Goal: Task Accomplishment & Management: Complete application form

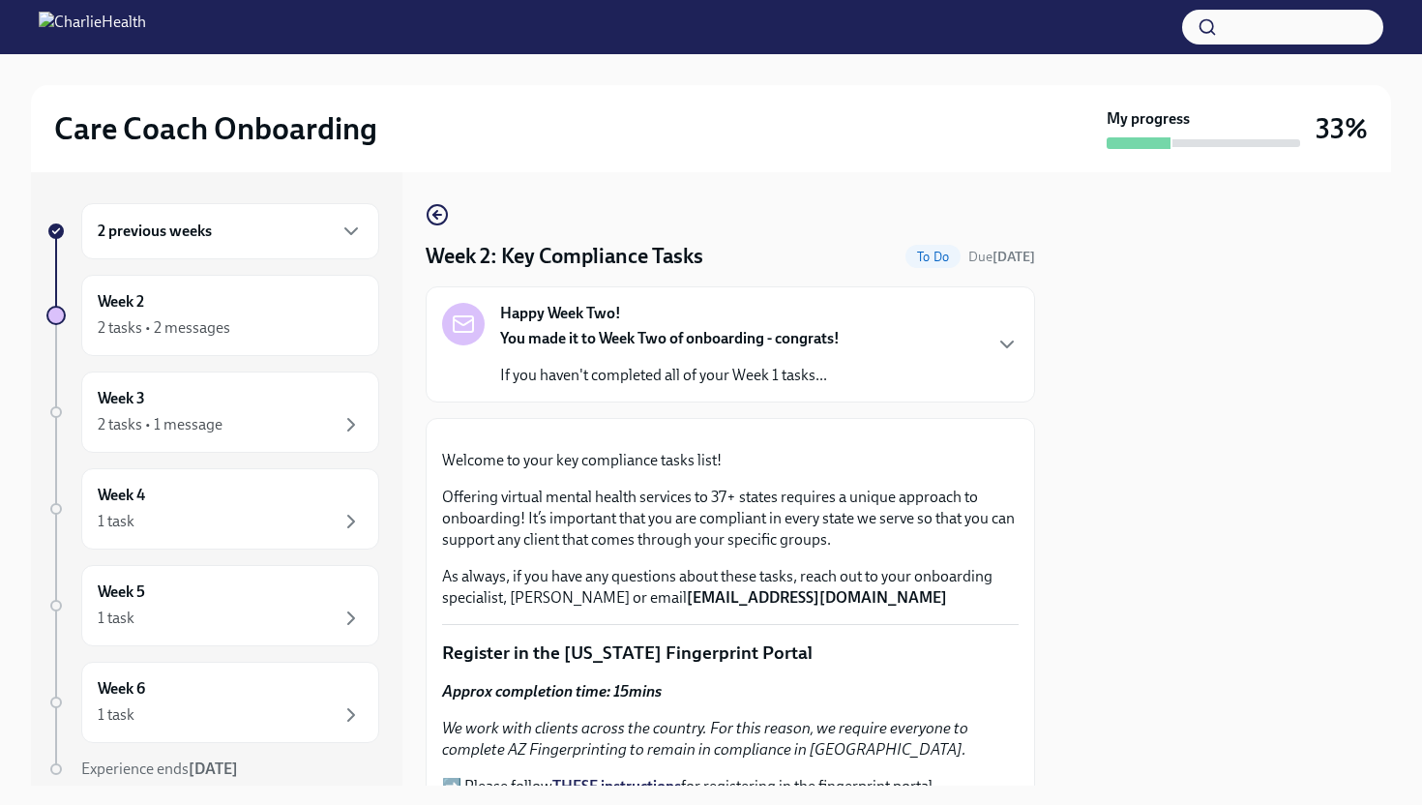
scroll to position [670, 0]
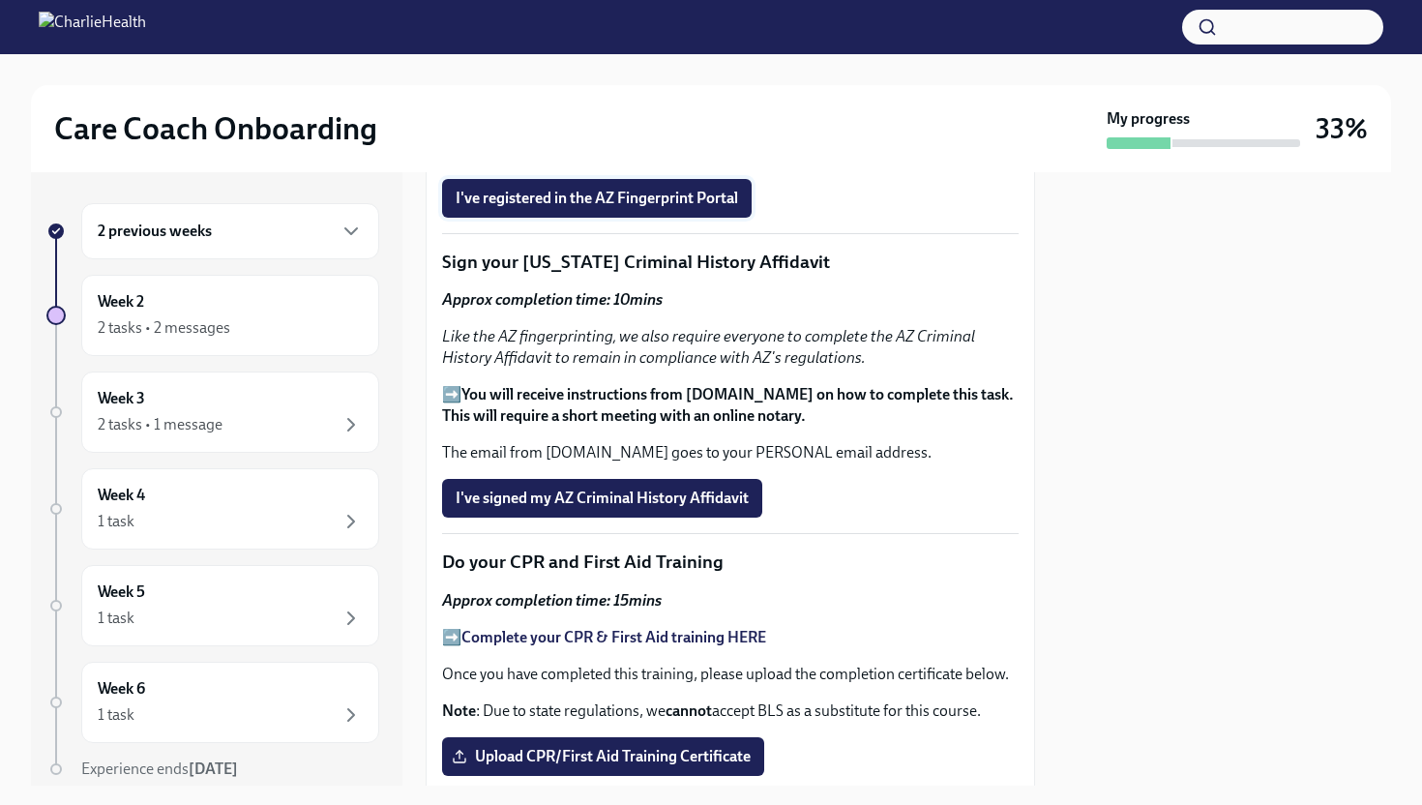
click at [603, 208] on span "I've registered in the AZ Fingerprint Portal" at bounding box center [597, 198] width 282 height 19
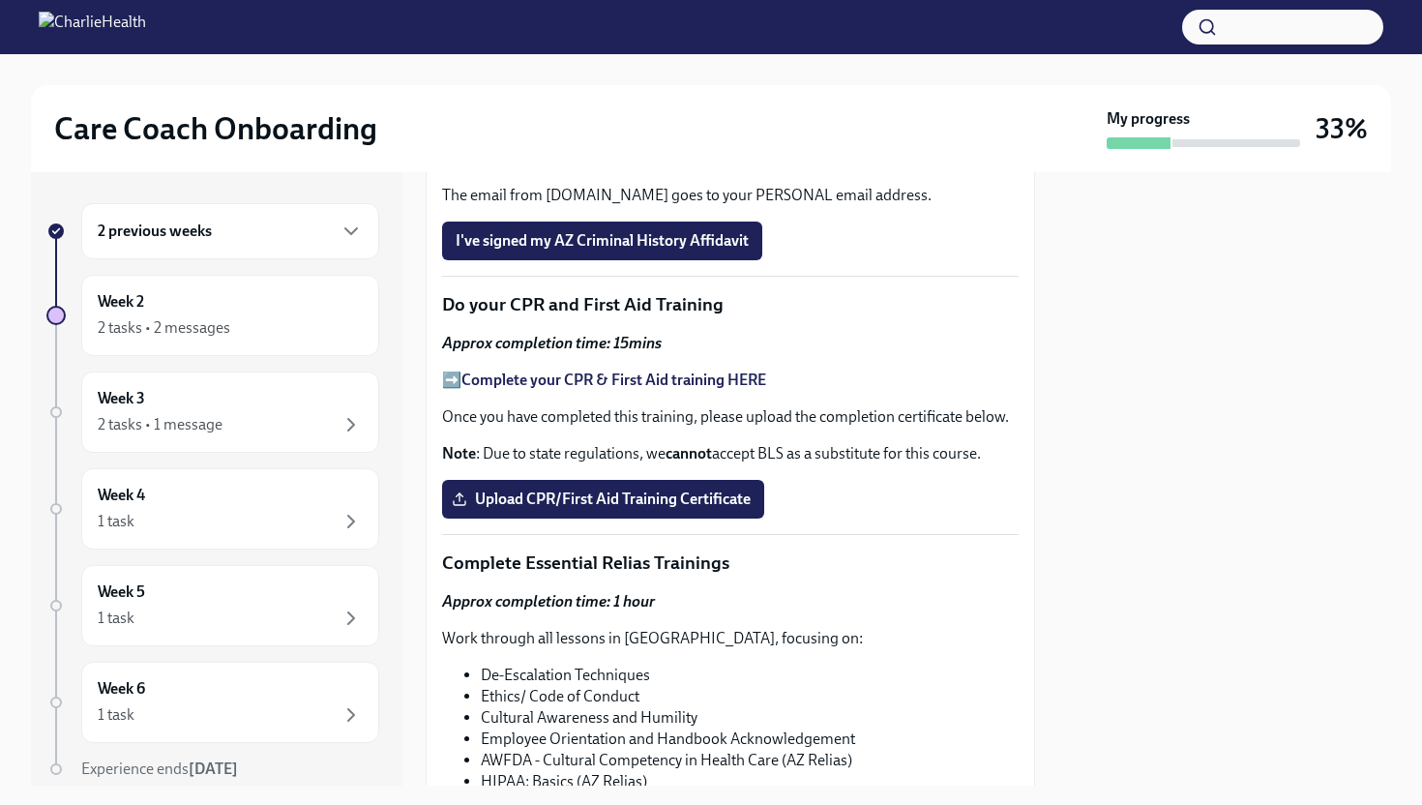
scroll to position [931, 0]
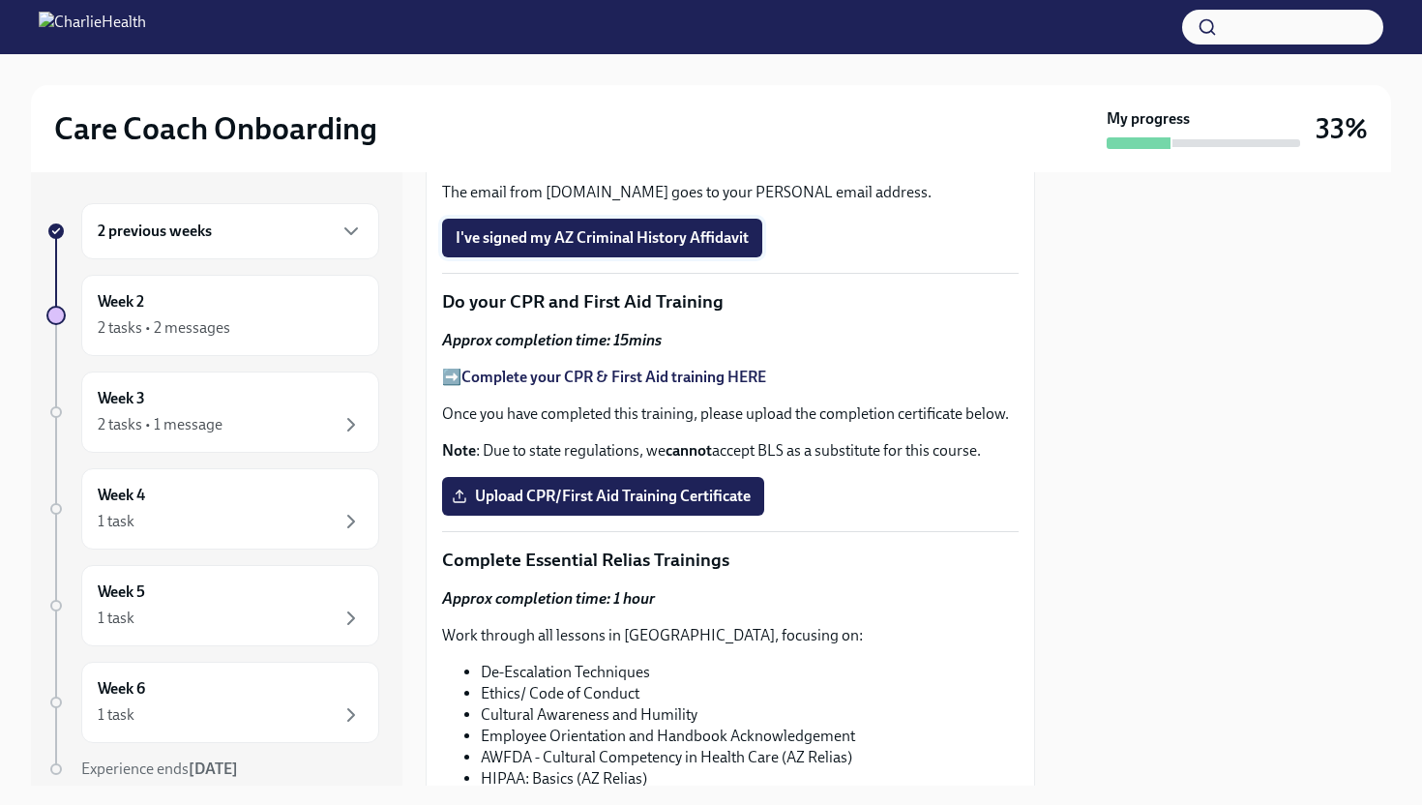
click at [719, 257] on button "I've signed my AZ Criminal History Affidavit" at bounding box center [602, 238] width 320 height 39
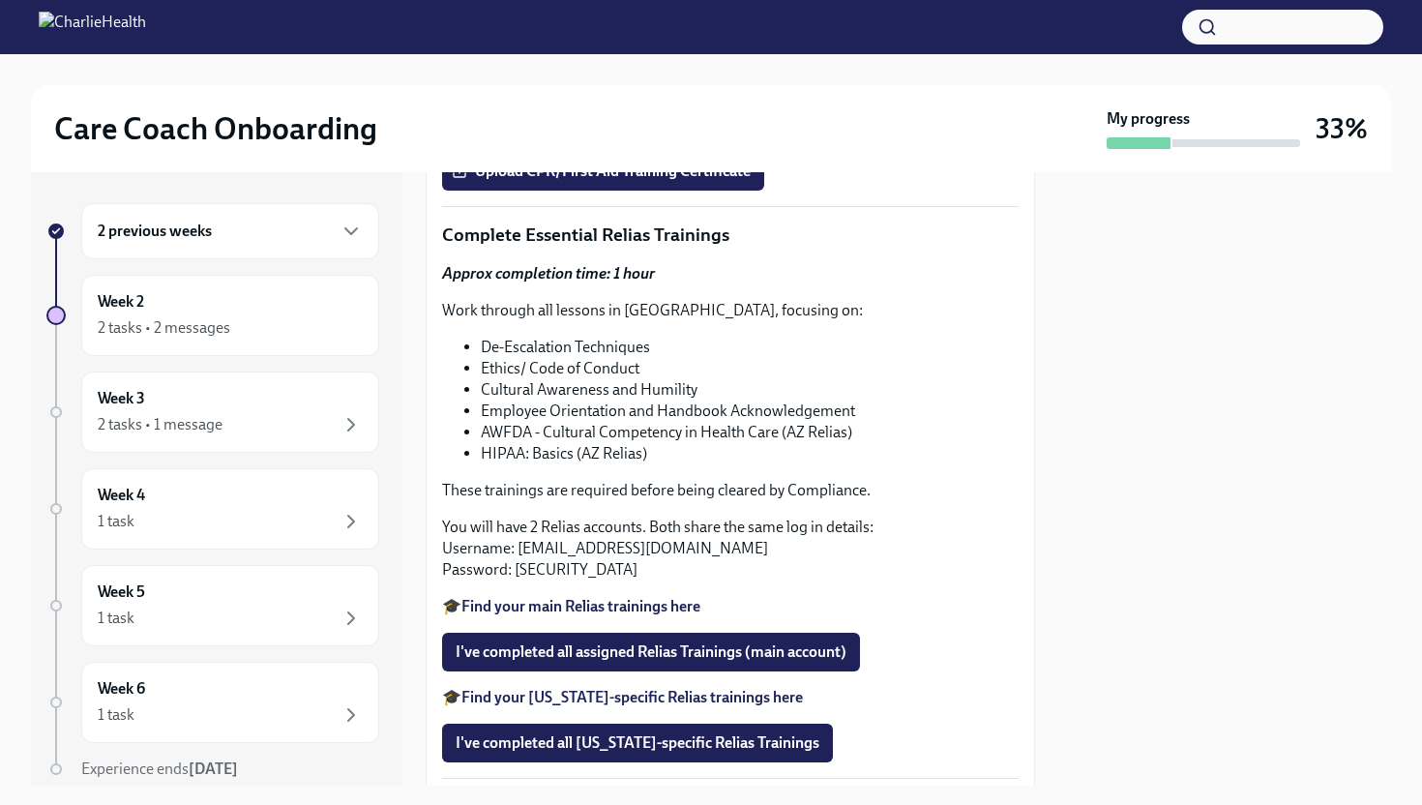
scroll to position [1261, 0]
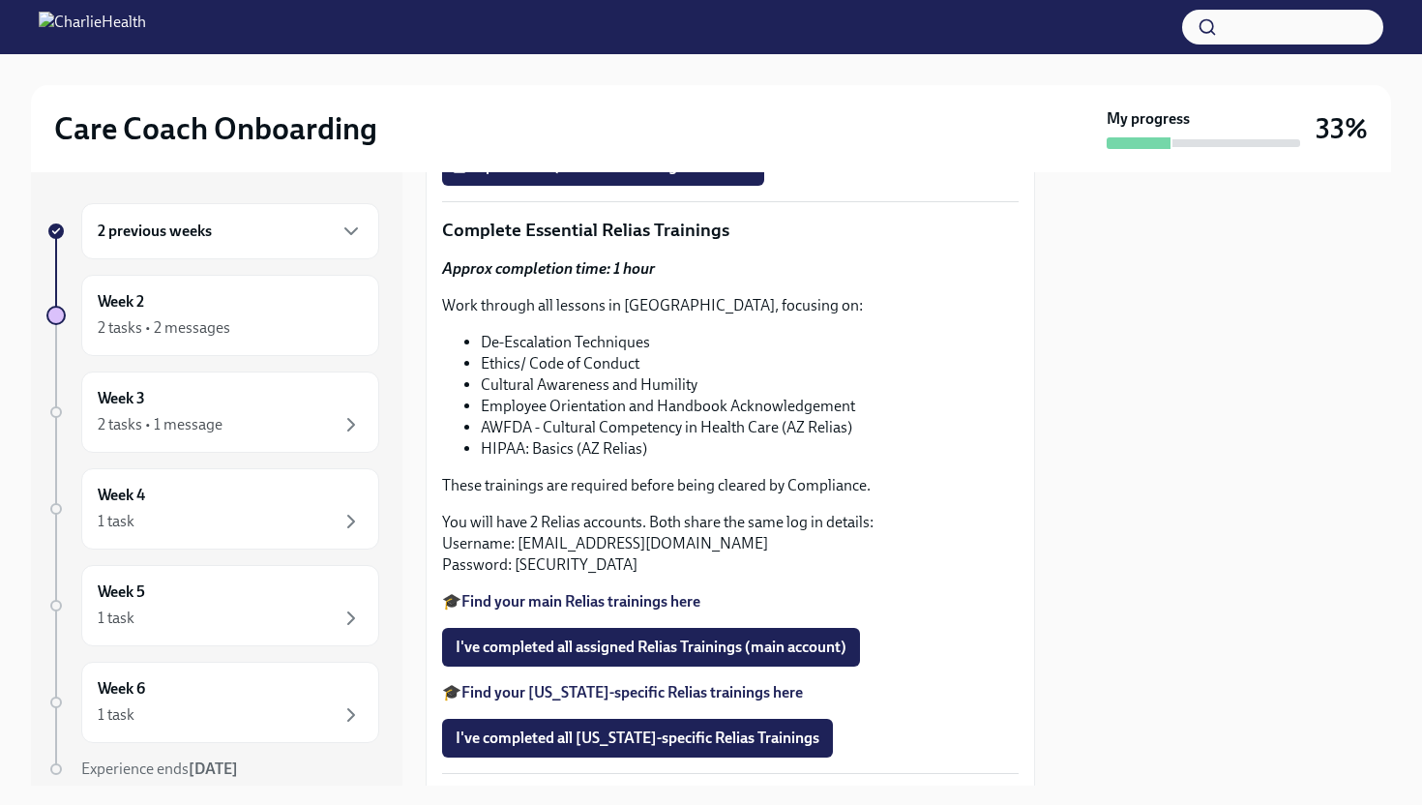
click at [664, 56] on strong "Complete your CPR & First Aid training HERE" at bounding box center [613, 47] width 305 height 18
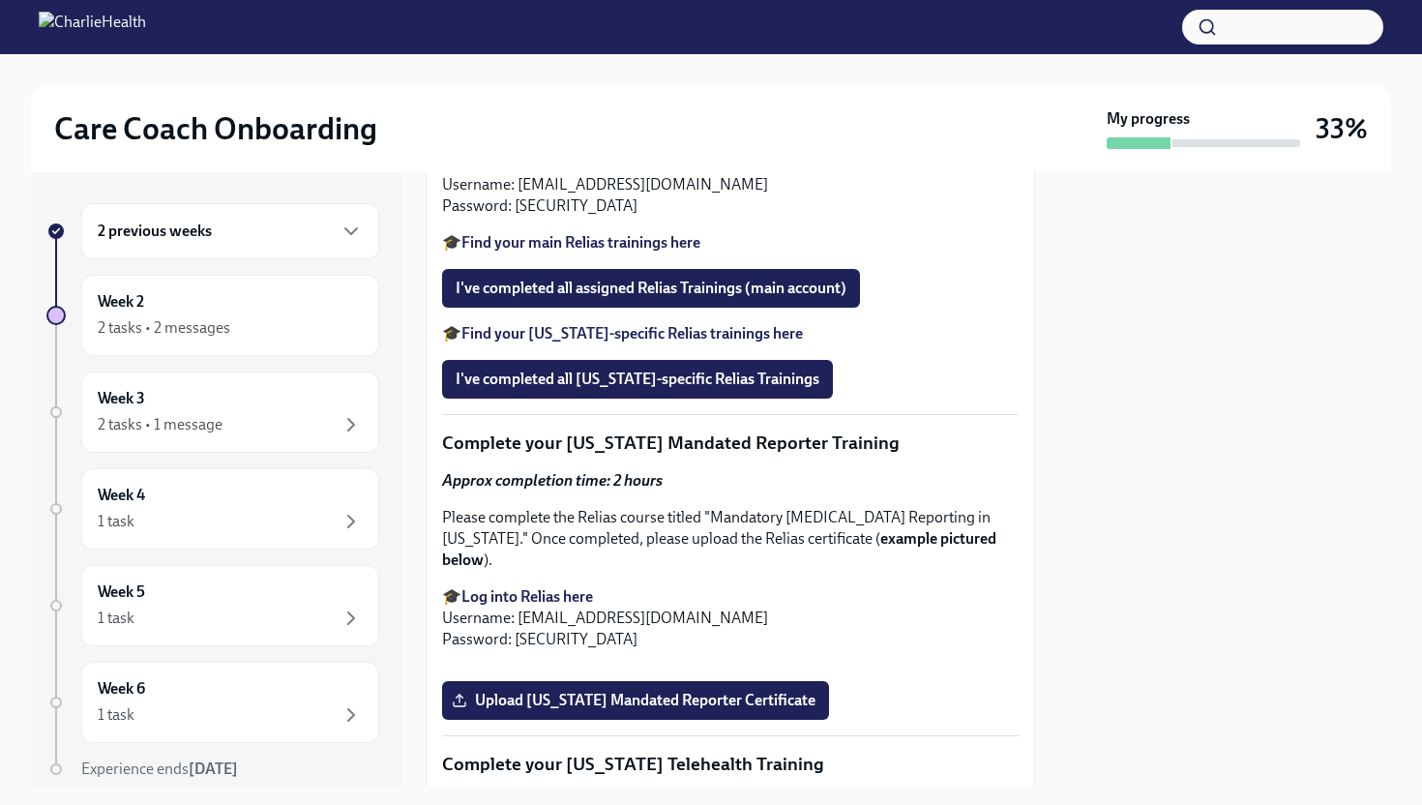
scroll to position [1631, 0]
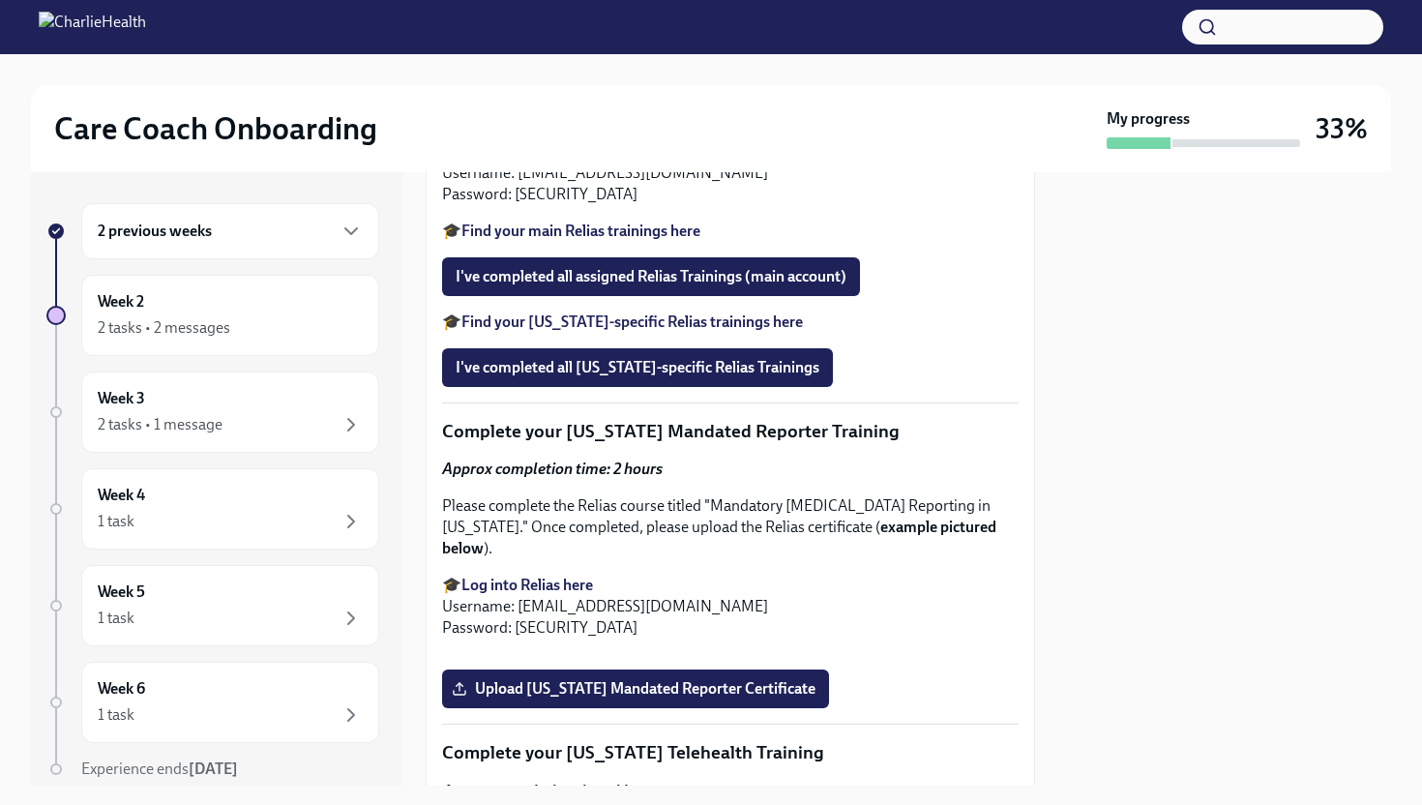
click at [670, 240] on strong "Find your main Relias trainings here" at bounding box center [580, 231] width 239 height 18
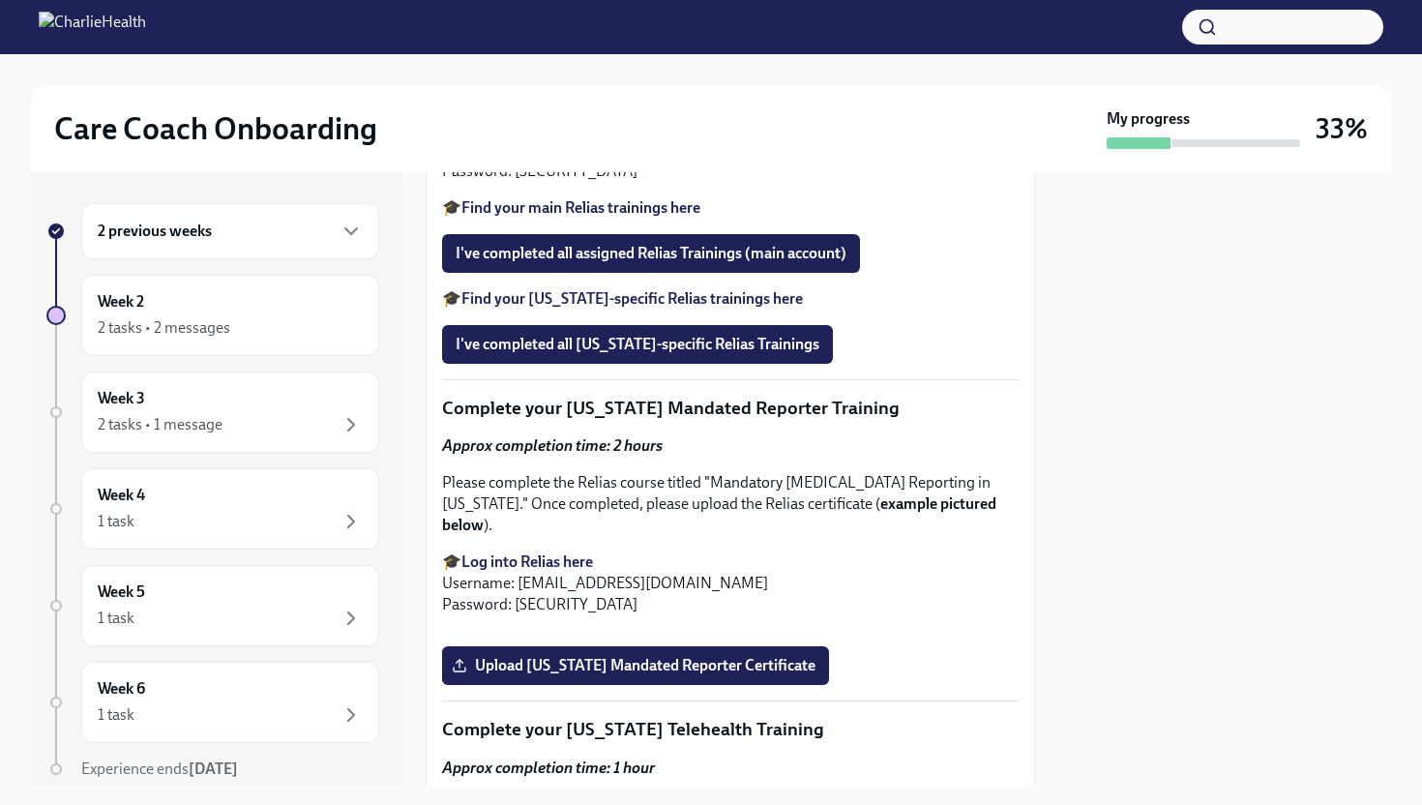
scroll to position [1658, 0]
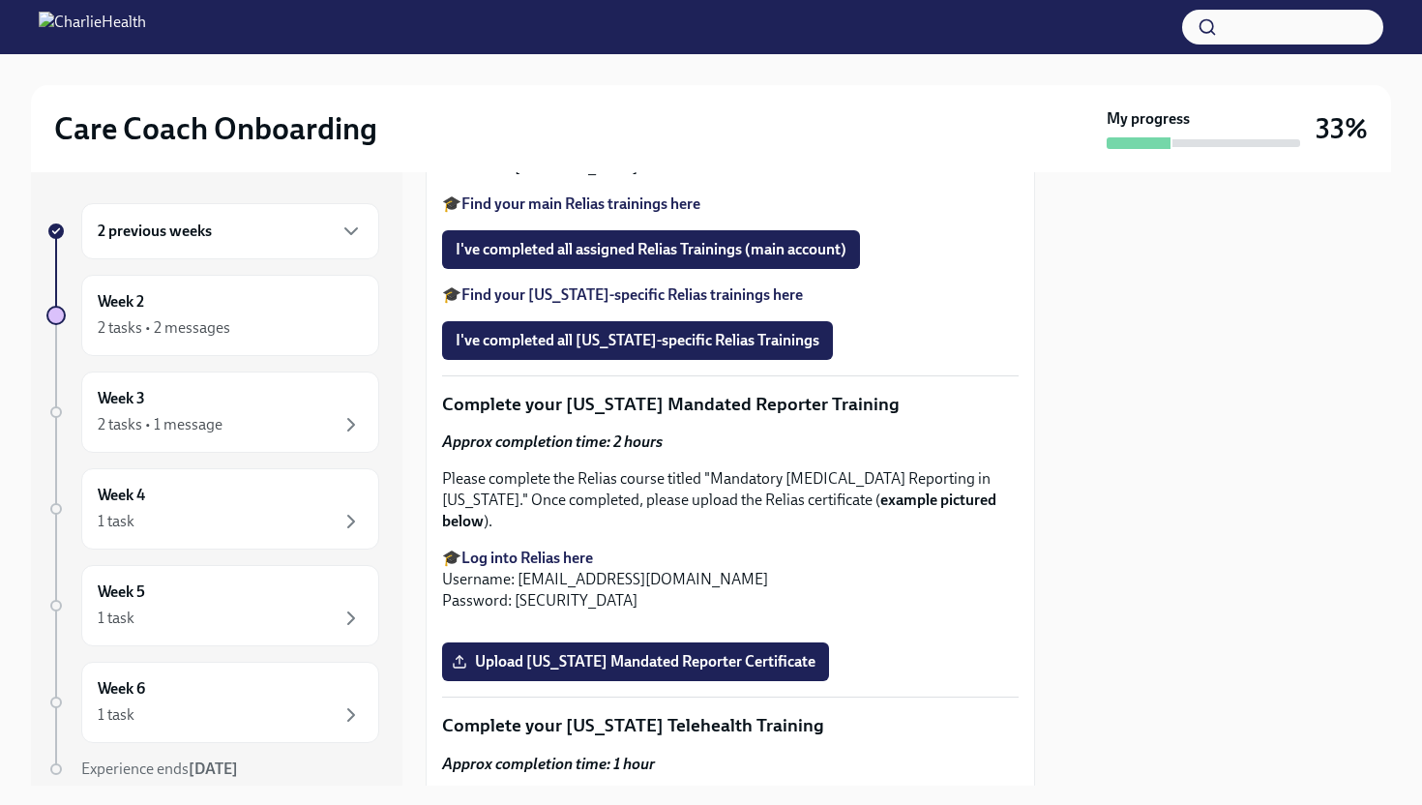
drag, startPoint x: 520, startPoint y: 468, endPoint x: 745, endPoint y: 472, distance: 225.4
click at [745, 178] on p "You will have 2 Relias accounts. Both share the same log in details: Username: …" at bounding box center [730, 146] width 577 height 64
copy p "[EMAIL_ADDRESS][DOMAIN_NAME]"
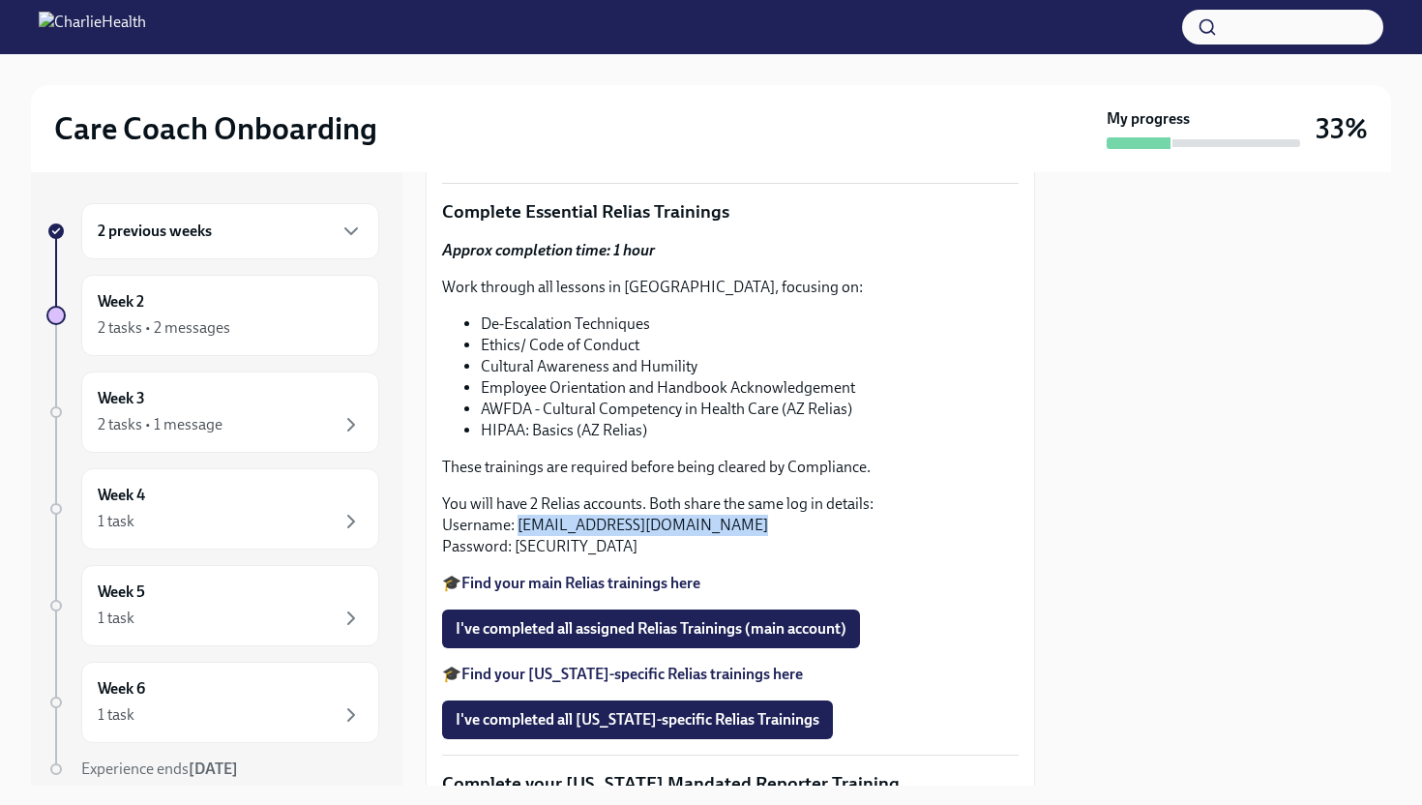
scroll to position [1214, 0]
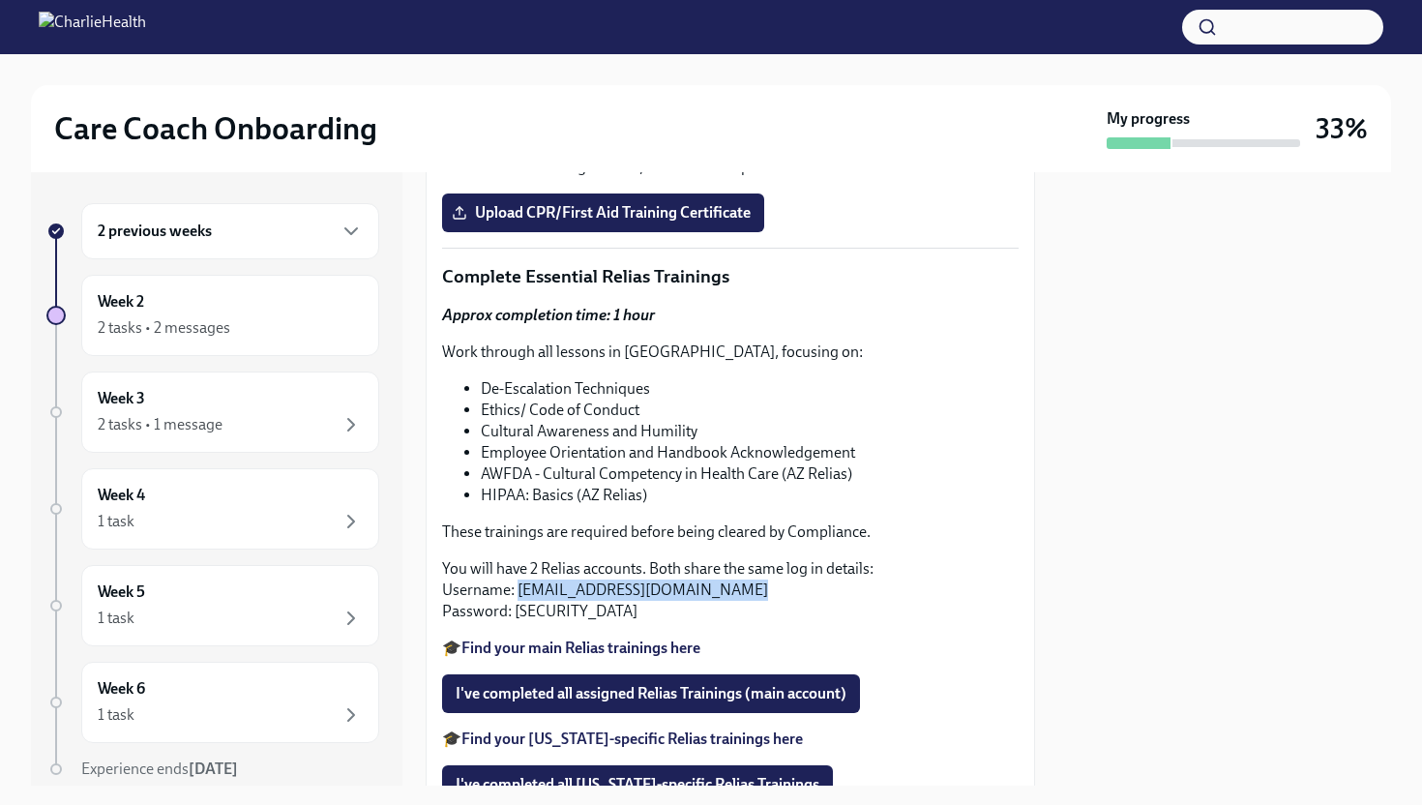
click at [623, 103] on strong "Complete your CPR & First Aid training HERE" at bounding box center [613, 93] width 305 height 18
click at [621, 223] on span "Upload CPR/First Aid Training Certificate" at bounding box center [603, 212] width 295 height 19
click at [0, 0] on input "Upload CPR/First Aid Training Certificate" at bounding box center [0, 0] width 0 height 0
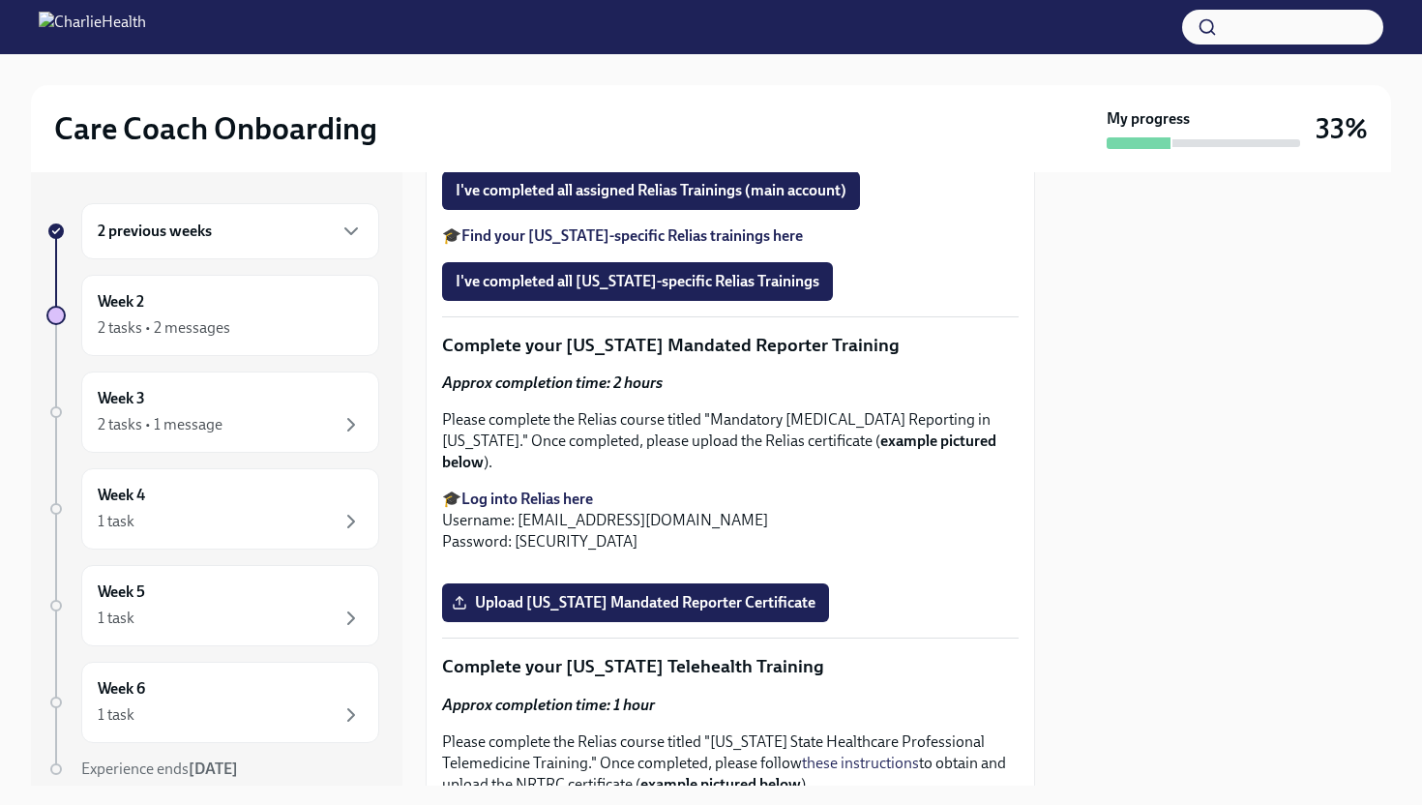
scroll to position [1720, 0]
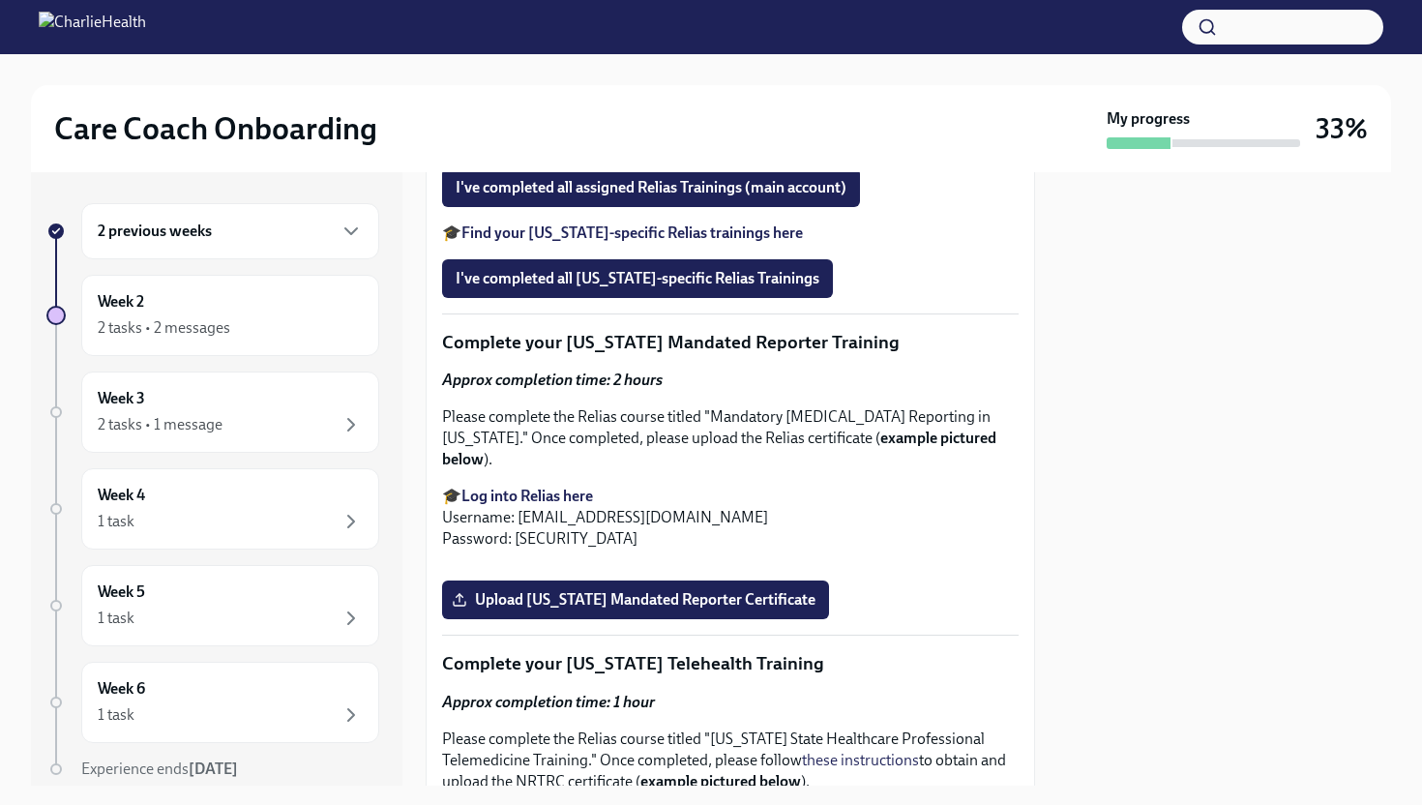
click at [1058, 464] on div at bounding box center [1224, 478] width 333 height 613
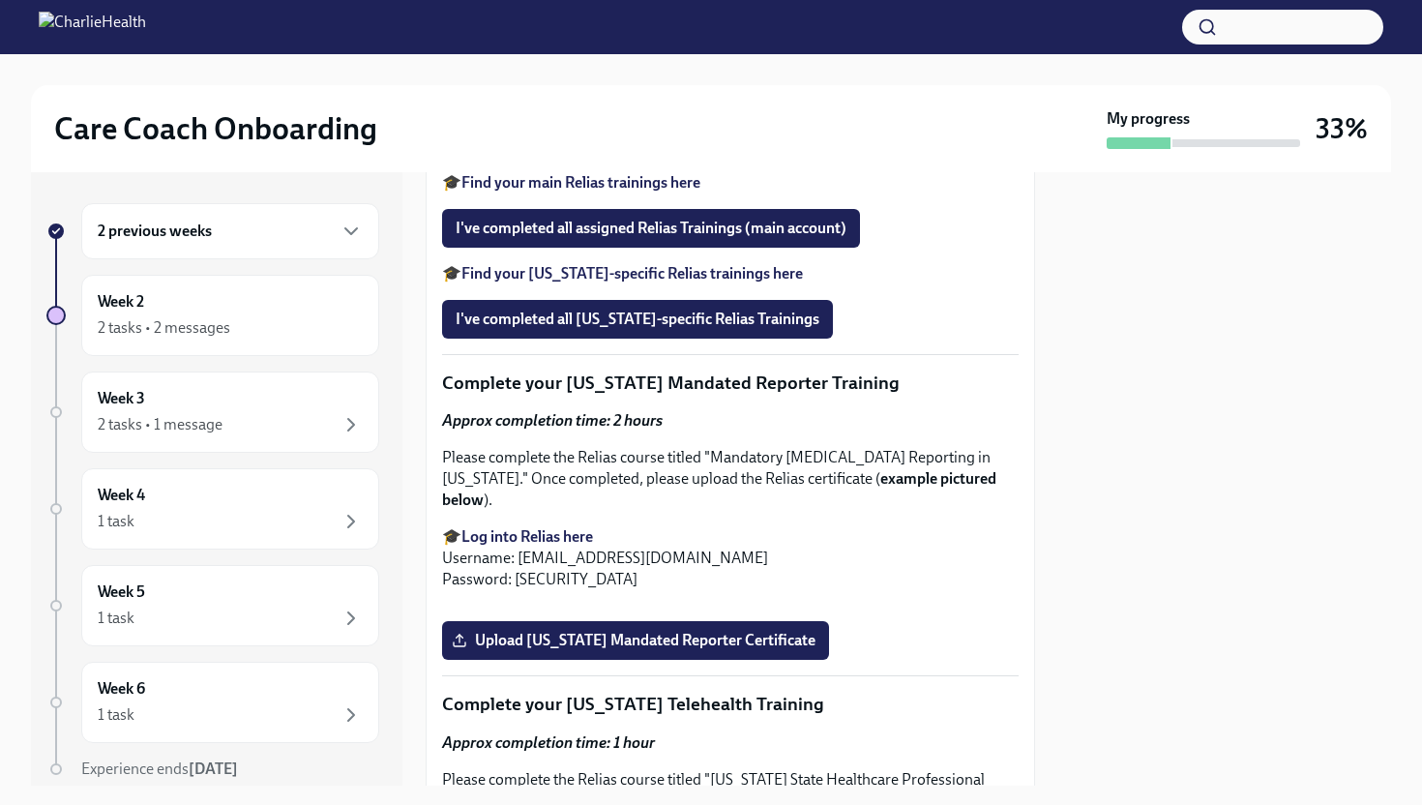
scroll to position [1589, 0]
